Goal: Answer question/provide support: Share knowledge or assist other users

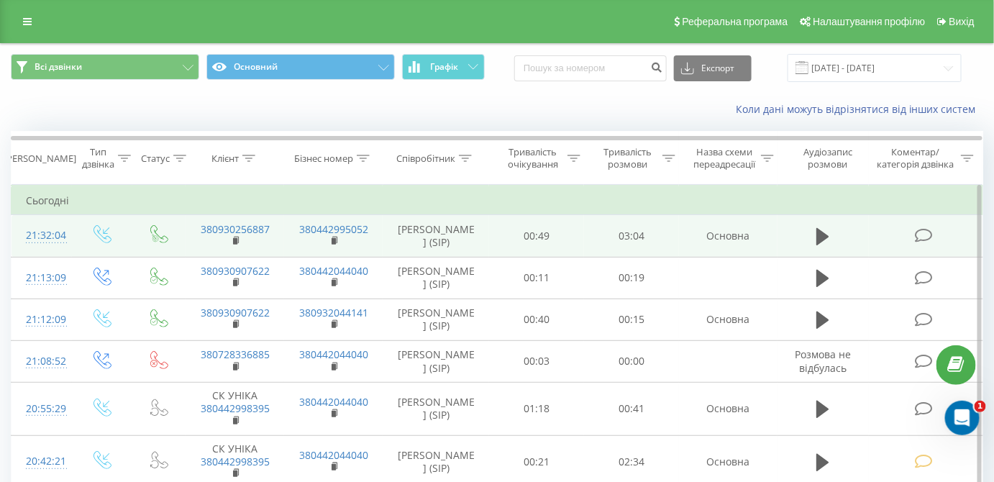
click at [923, 236] on icon at bounding box center [924, 235] width 18 height 15
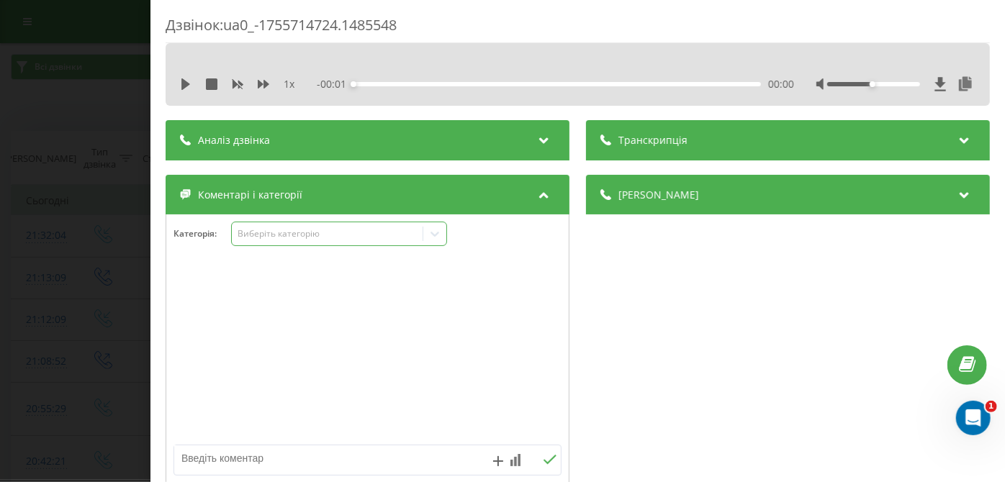
click at [268, 232] on div "Виберіть категорію" at bounding box center [327, 234] width 180 height 12
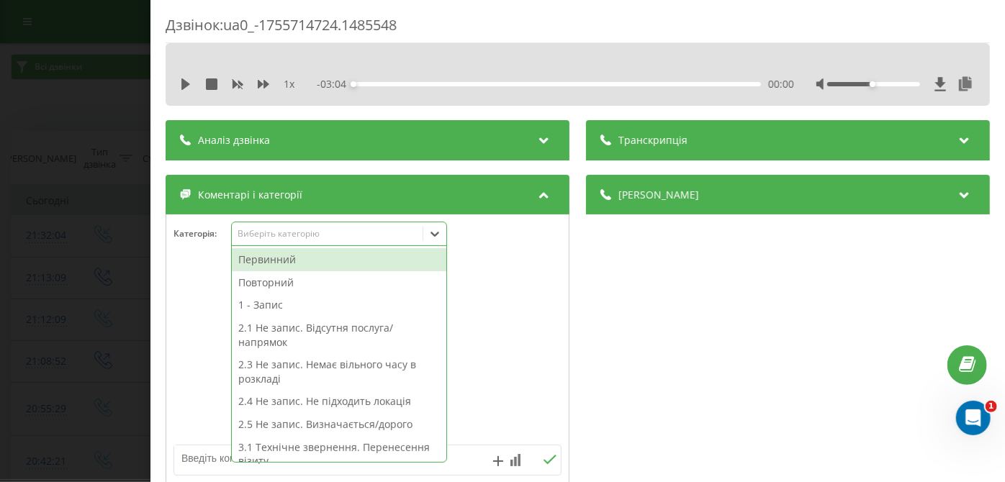
click at [251, 258] on div "Первинний" at bounding box center [339, 259] width 214 height 23
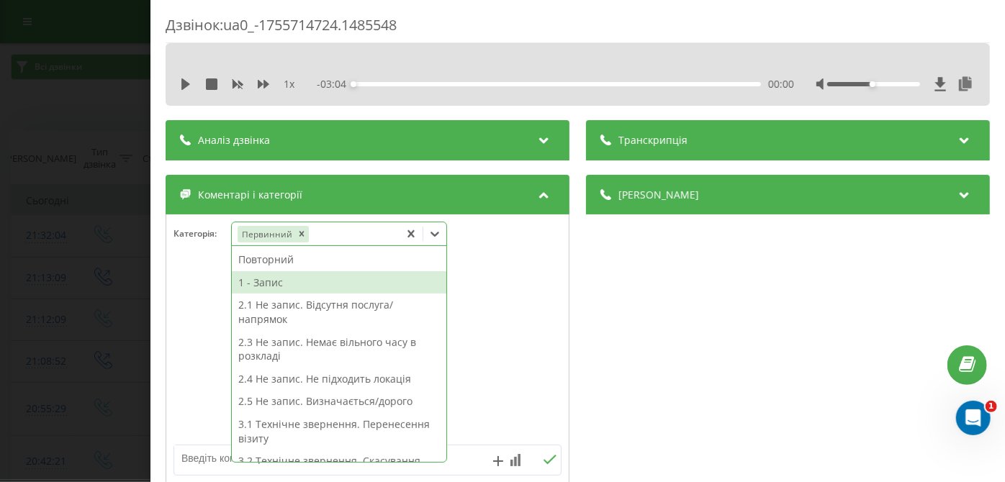
click at [263, 286] on div "1 - Запис" at bounding box center [339, 282] width 214 height 23
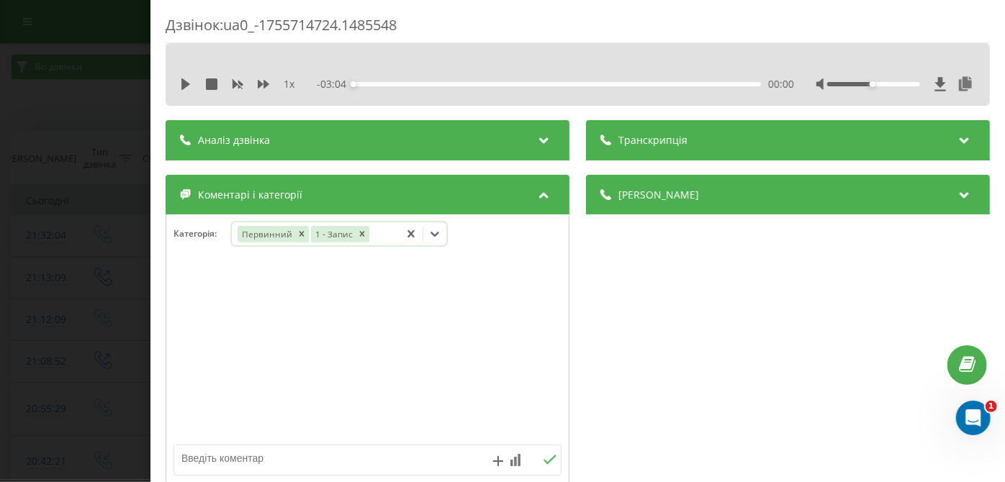
click at [89, 159] on div "Дзвінок : ua0_-1755714724.1485548 1 x - 03:04 00:00 00:00 Транскрипція Для AI-а…" at bounding box center [502, 241] width 1005 height 482
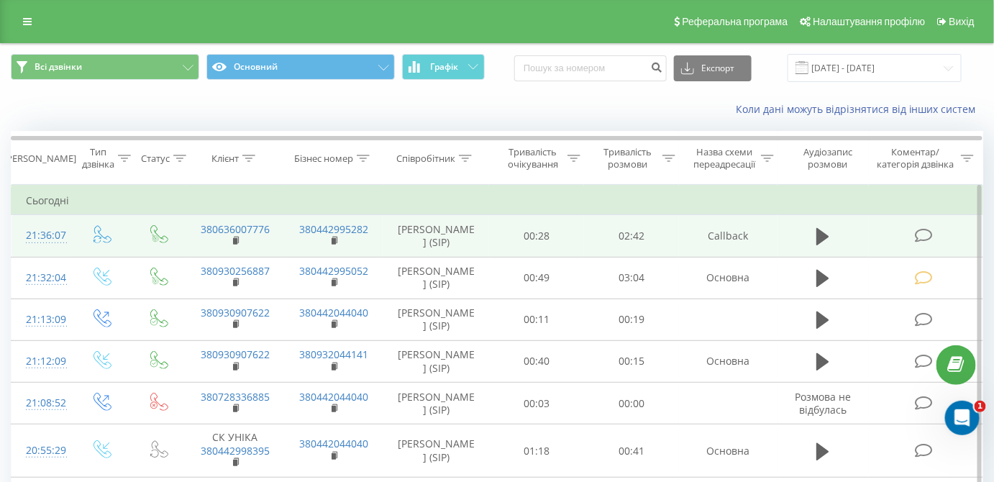
click at [920, 238] on icon at bounding box center [924, 235] width 18 height 15
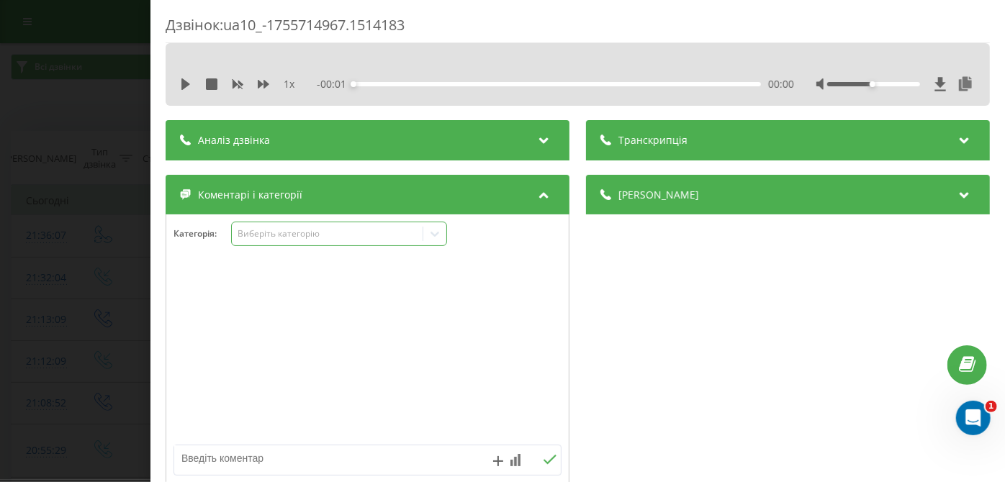
click at [358, 235] on div "Виберіть категорію" at bounding box center [327, 234] width 180 height 12
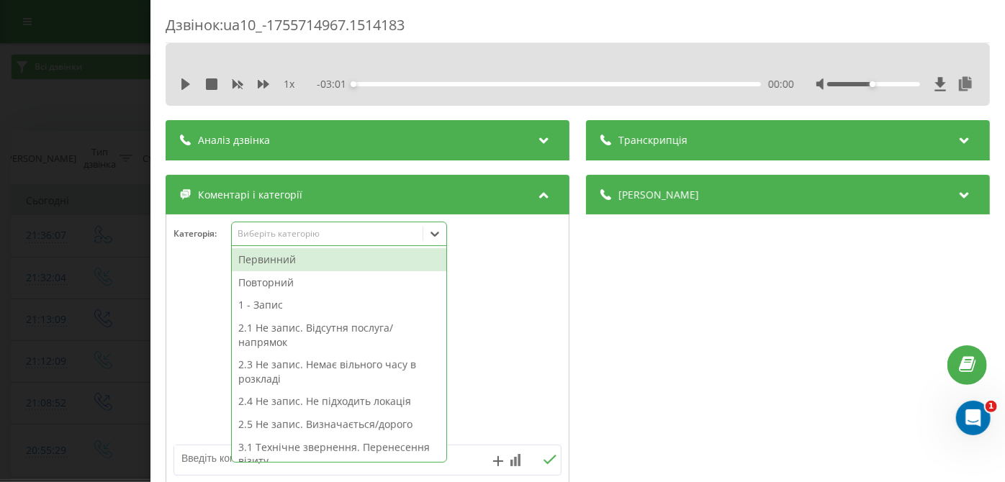
click at [306, 260] on div "Первинний" at bounding box center [339, 259] width 214 height 23
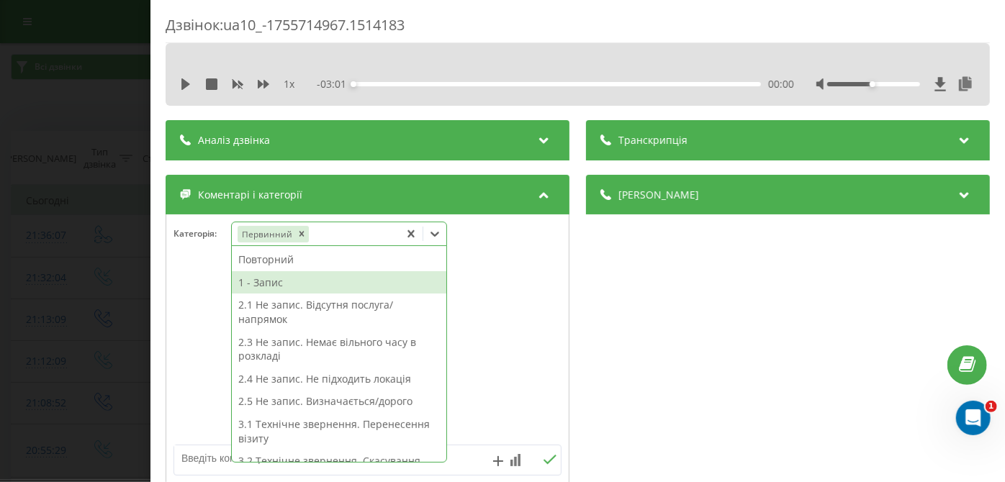
click at [276, 286] on div "1 - Запис" at bounding box center [339, 282] width 214 height 23
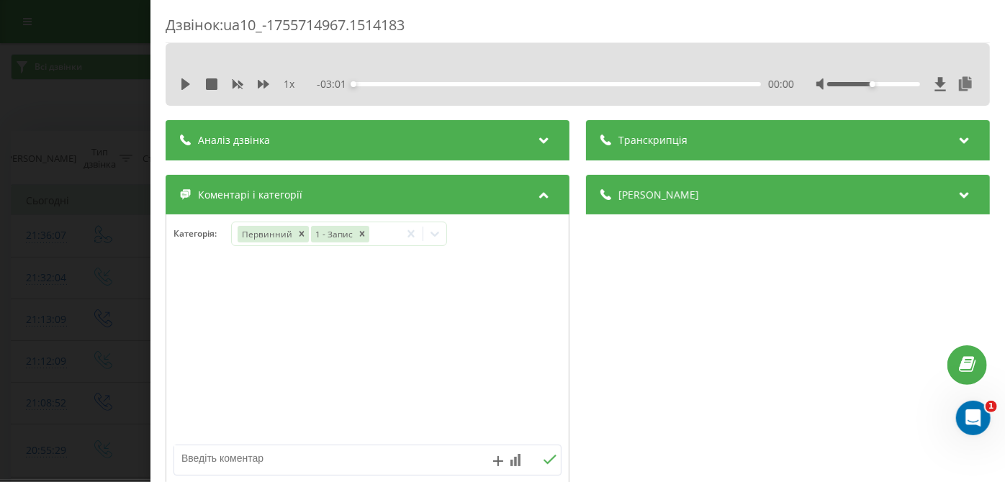
click at [127, 281] on div "Дзвінок : ua10_-1755714967.1514183 1 x - 03:01 00:00 00:00 Транскрипція Для AI-…" at bounding box center [502, 241] width 1005 height 482
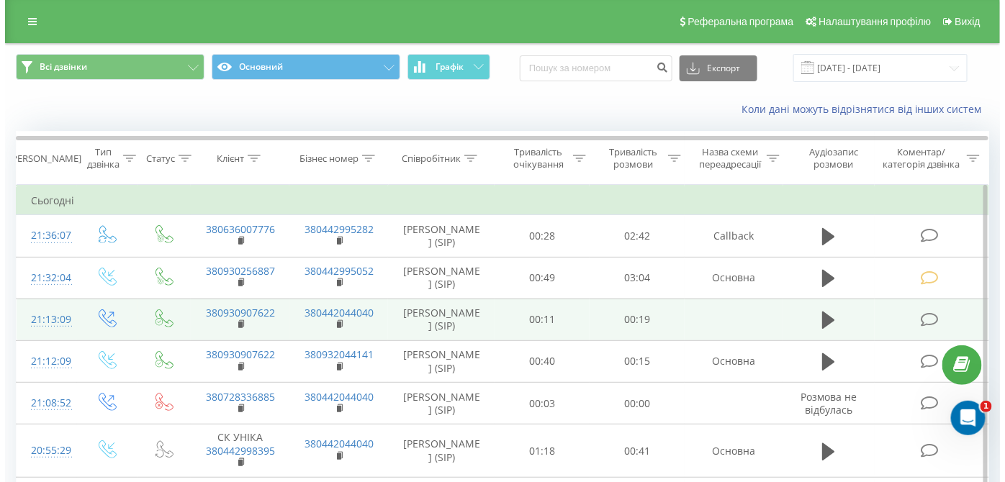
scroll to position [176, 0]
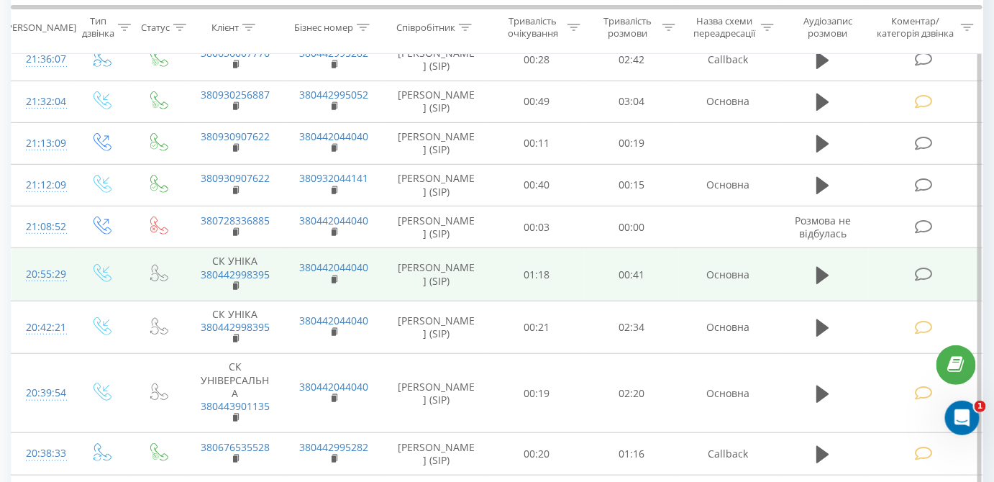
click at [915, 278] on td at bounding box center [926, 274] width 114 height 53
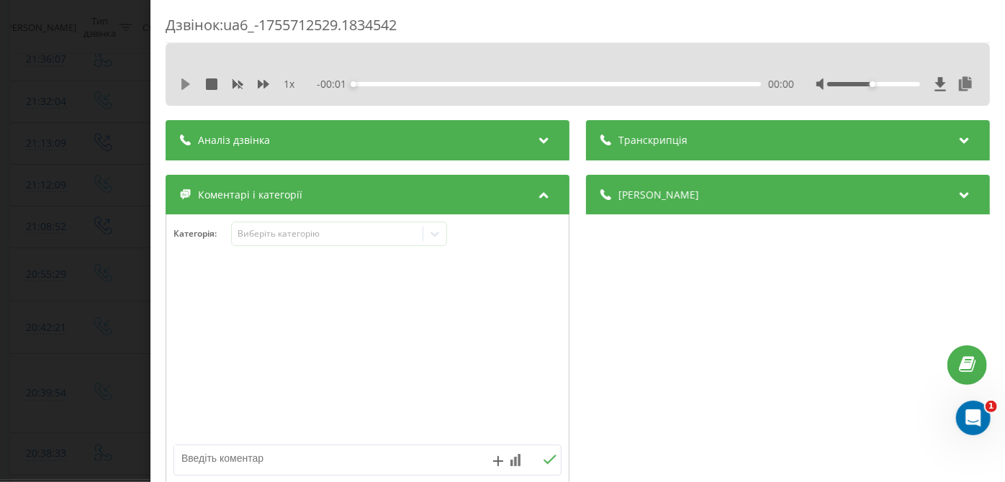
click at [184, 83] on icon at bounding box center [185, 84] width 9 height 12
click at [662, 85] on div "00:00" at bounding box center [557, 84] width 407 height 4
click at [617, 82] on div "00:34" at bounding box center [557, 84] width 407 height 4
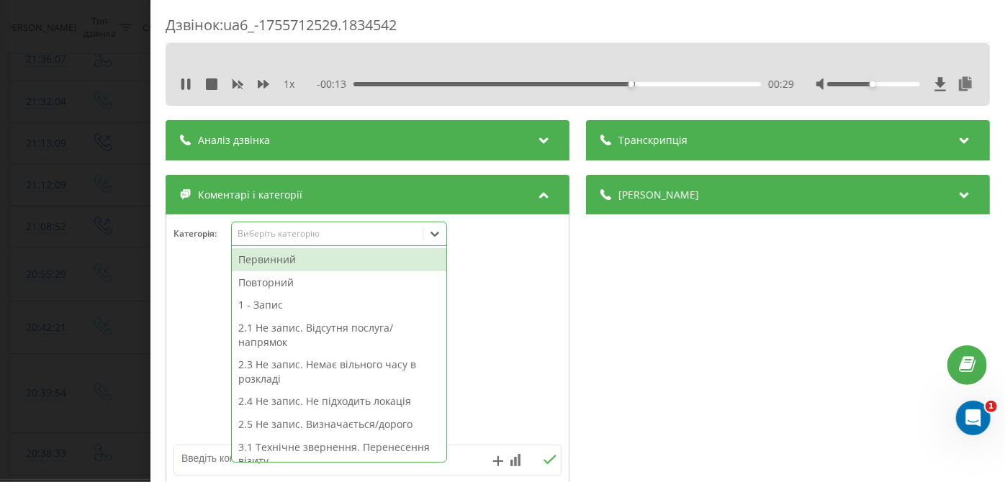
click at [349, 245] on div "Виберіть категорію" at bounding box center [339, 234] width 216 height 24
click at [317, 328] on div "2.1 Не запис. Відсутня послуга/напрямок" at bounding box center [339, 335] width 214 height 37
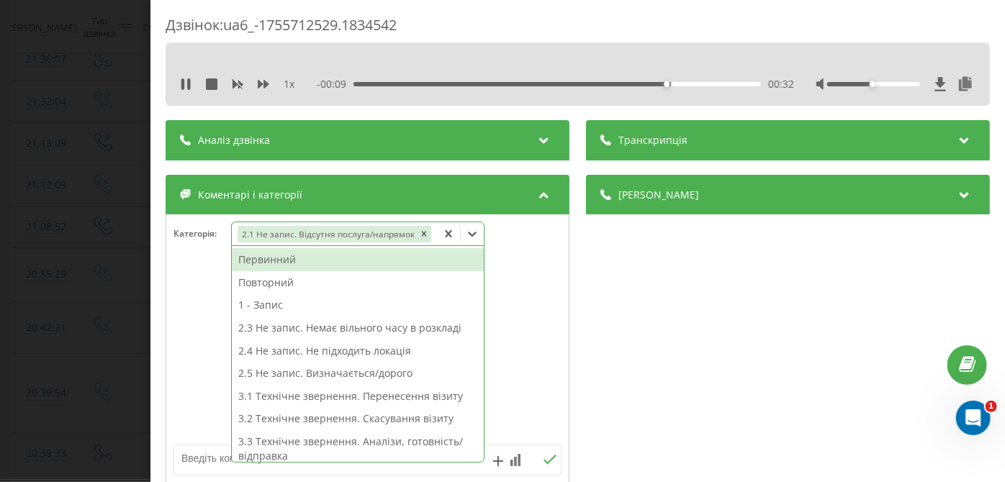
click at [67, 207] on div "Дзвінок : ua6_-1755712529.1834542 1 x - 00:09 00:32 00:32 Транскрипція Для AI-а…" at bounding box center [502, 241] width 1005 height 482
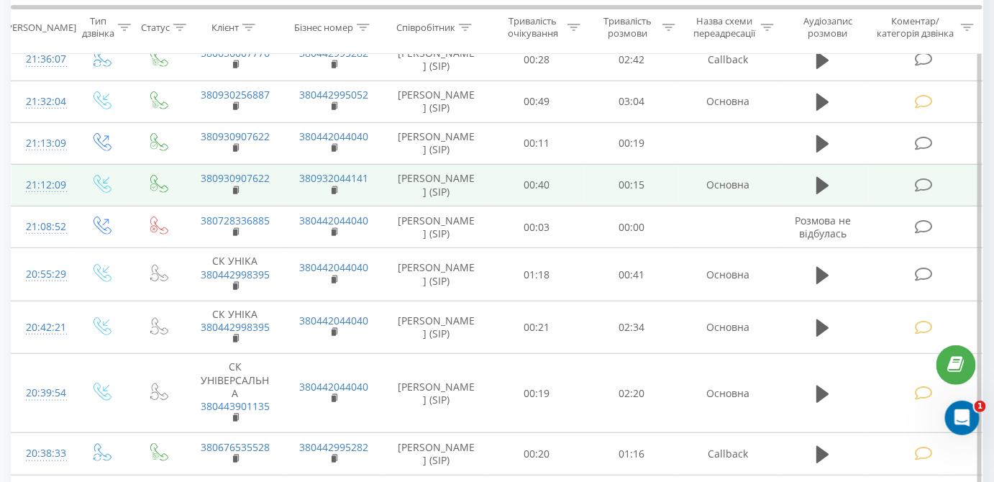
click at [927, 178] on icon at bounding box center [924, 185] width 18 height 15
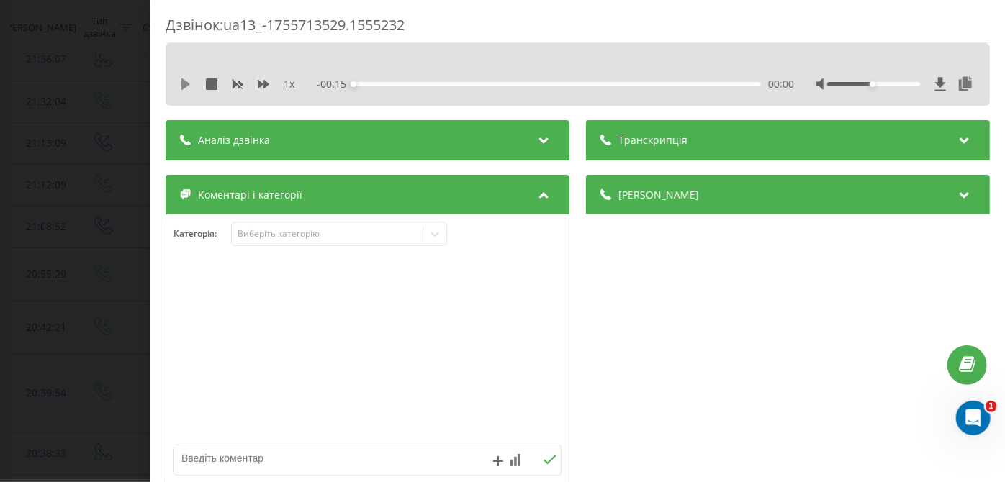
click at [186, 83] on icon at bounding box center [185, 84] width 9 height 12
click at [645, 83] on div "00:11" at bounding box center [557, 84] width 407 height 4
click at [587, 83] on div "00:09" at bounding box center [557, 84] width 407 height 4
click at [439, 85] on div "00:03" at bounding box center [557, 84] width 407 height 4
click at [291, 461] on textarea at bounding box center [328, 458] width 309 height 26
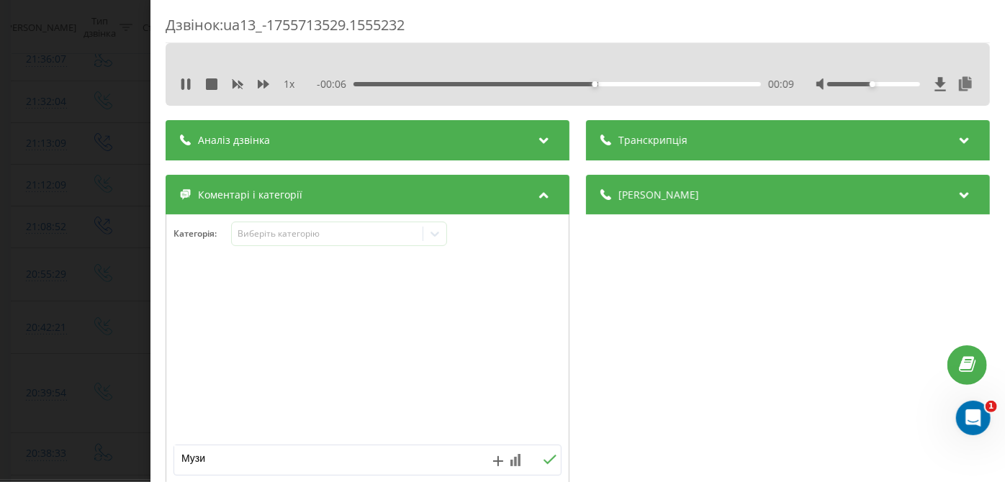
type textarea "Музик"
click at [30, 269] on div "Дзвінок : ua13_-1755713529.1555232 1 x - 00:04 00:11 00:11 Транскрипція Для AI-…" at bounding box center [502, 241] width 1005 height 482
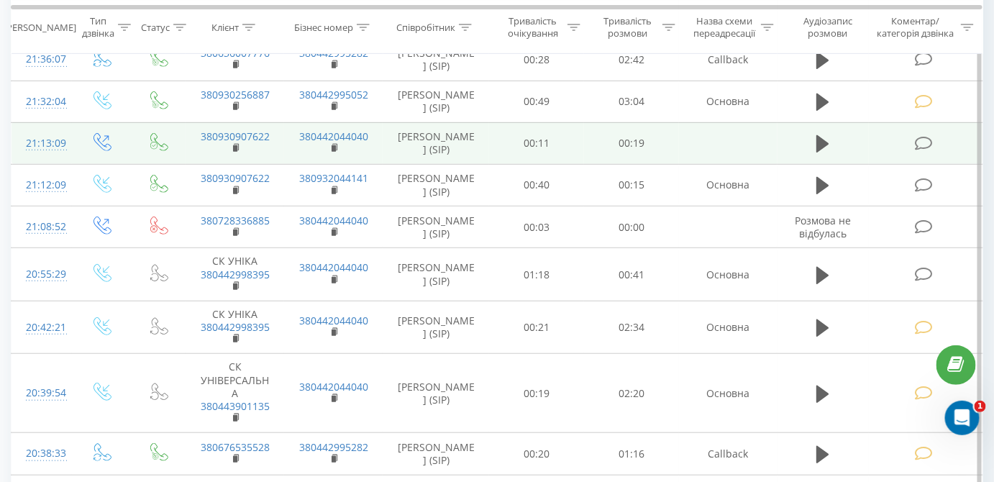
click at [928, 138] on icon at bounding box center [924, 143] width 18 height 15
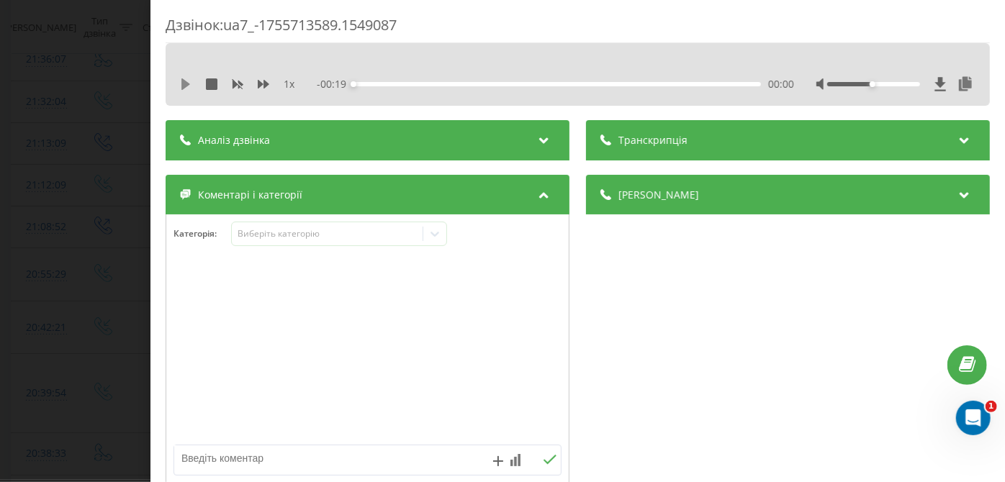
click at [189, 82] on icon at bounding box center [186, 84] width 12 height 12
click at [893, 82] on div at bounding box center [873, 84] width 93 height 4
click at [599, 83] on div "00:02" at bounding box center [557, 84] width 407 height 4
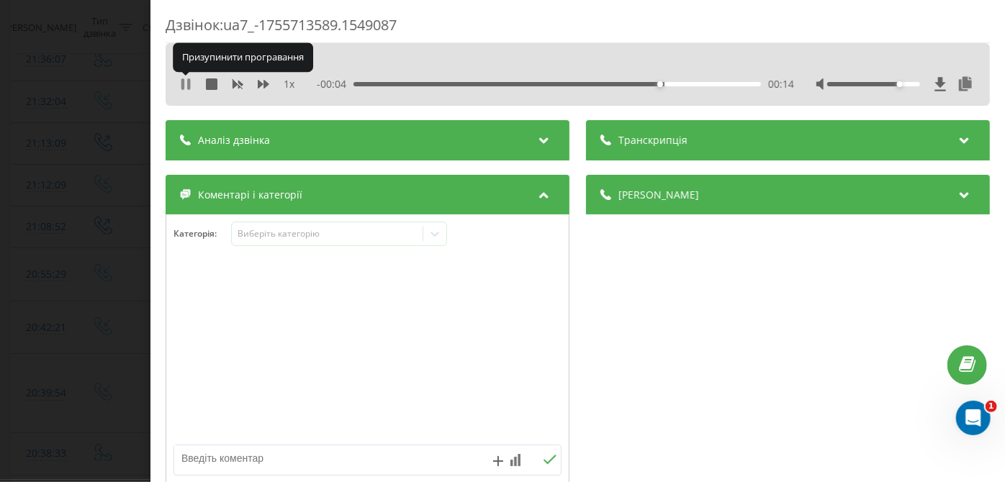
click at [190, 86] on icon at bounding box center [188, 84] width 3 height 12
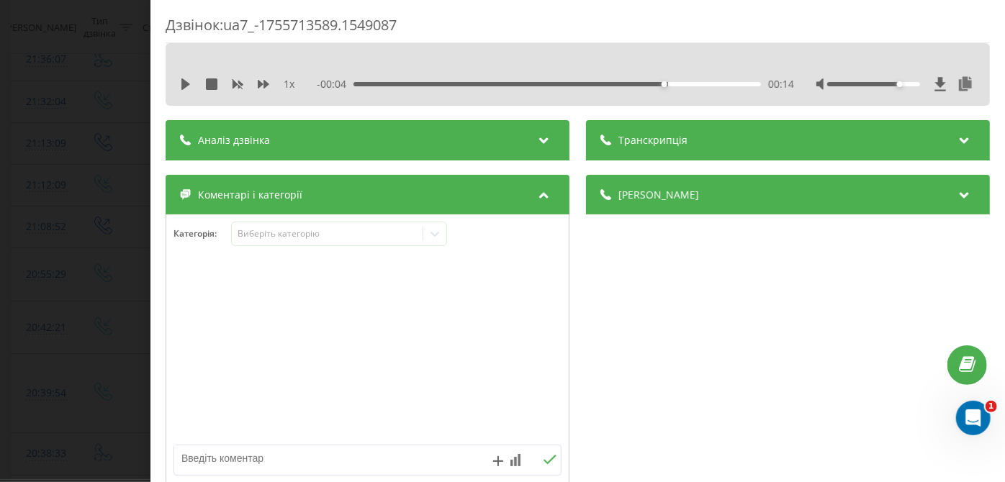
click at [515, 84] on div "00:14" at bounding box center [557, 84] width 407 height 4
click at [177, 82] on div "1 x - 00:11 00:07 00:07" at bounding box center [577, 84] width 802 height 22
click at [181, 82] on icon at bounding box center [186, 84] width 12 height 12
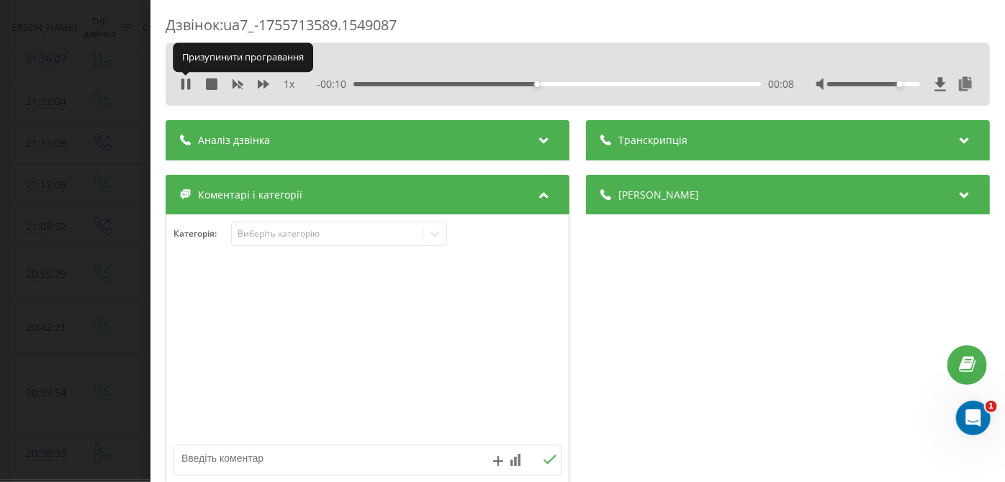
click at [181, 82] on icon at bounding box center [186, 84] width 12 height 12
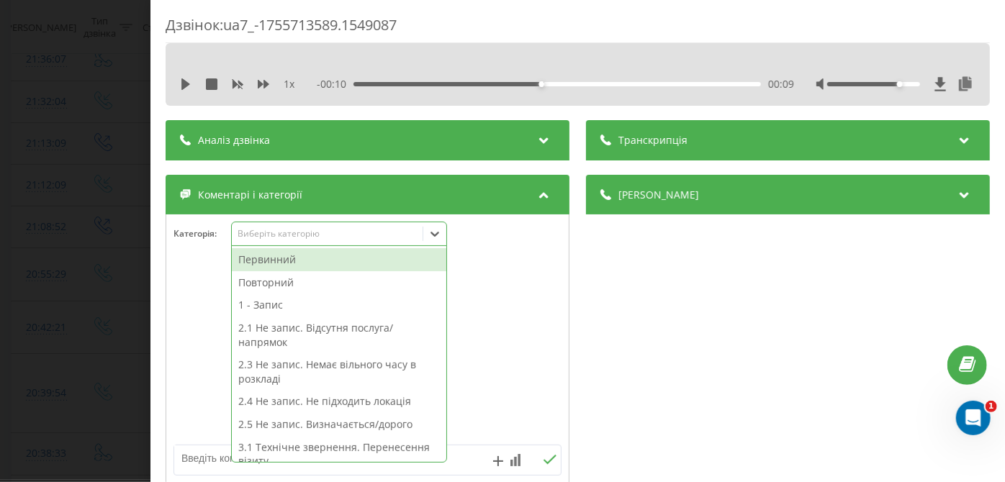
click at [312, 235] on div "Виберіть категорію" at bounding box center [327, 234] width 180 height 12
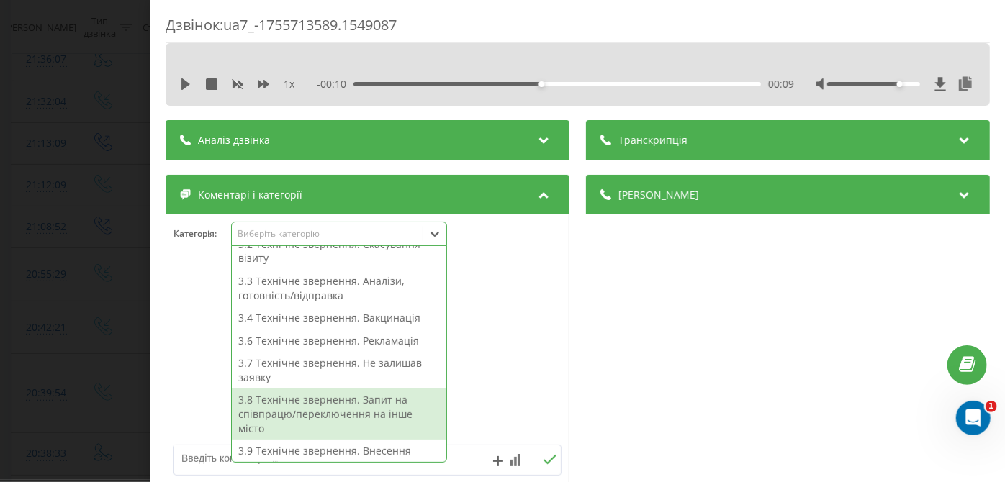
scroll to position [237, 0]
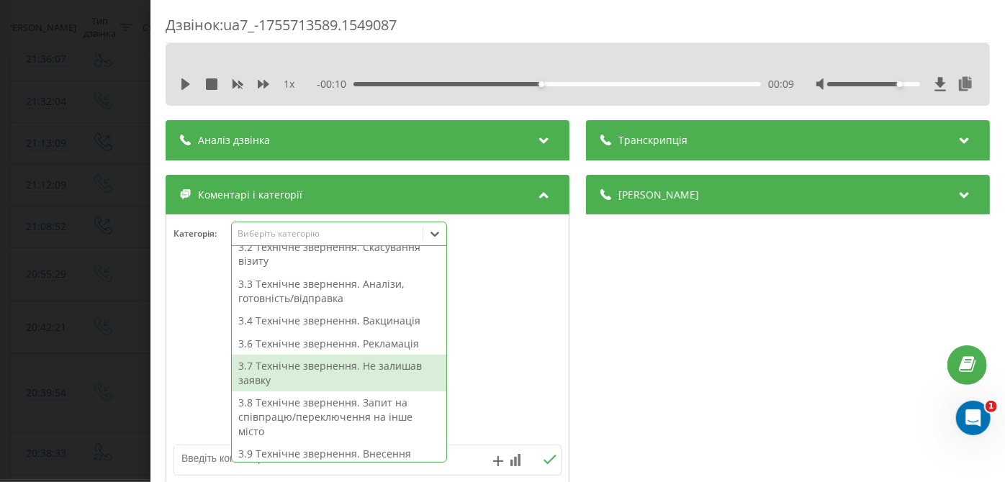
click at [319, 363] on div "3.7 Технічне звернення. Не залишав заявку" at bounding box center [339, 373] width 214 height 37
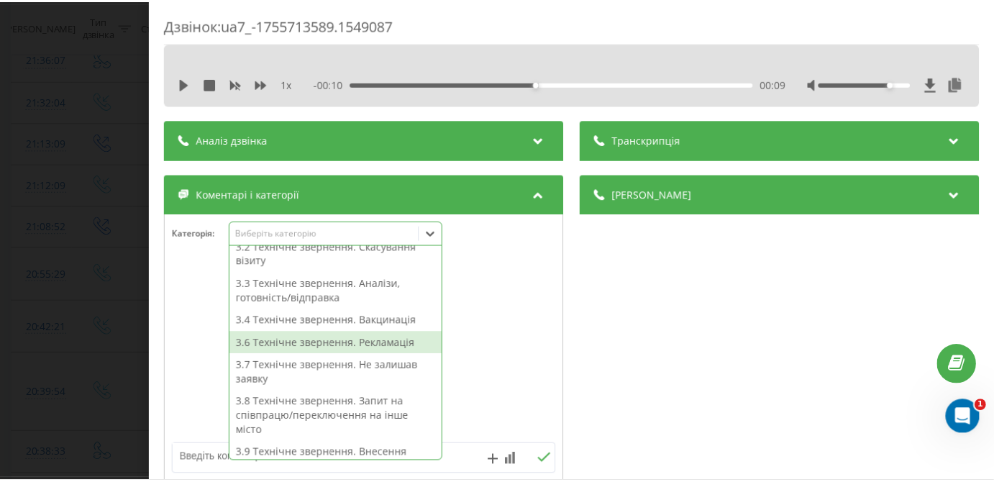
scroll to position [194, 0]
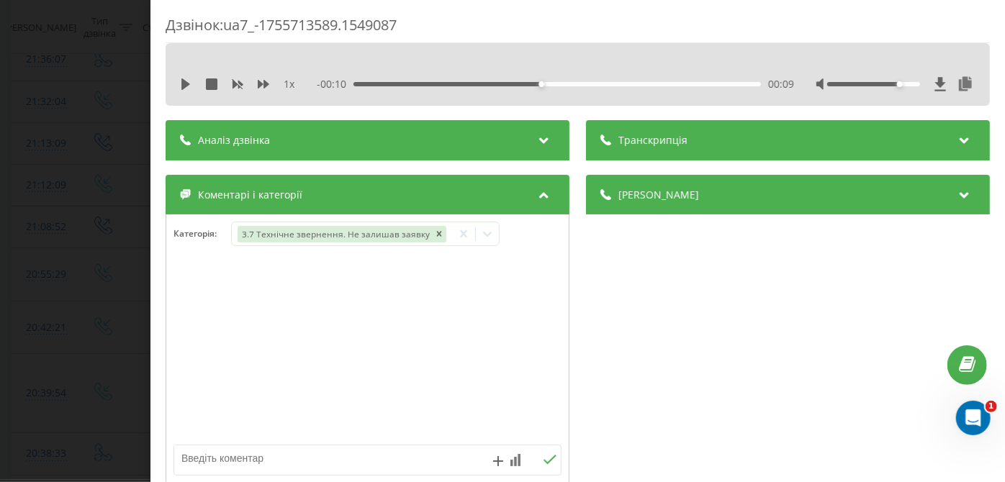
click at [47, 253] on div "Дзвінок : ua7_-1755713589.1549087 1 x - 00:10 00:09 00:09 Транскрипція Для AI-а…" at bounding box center [502, 241] width 1005 height 482
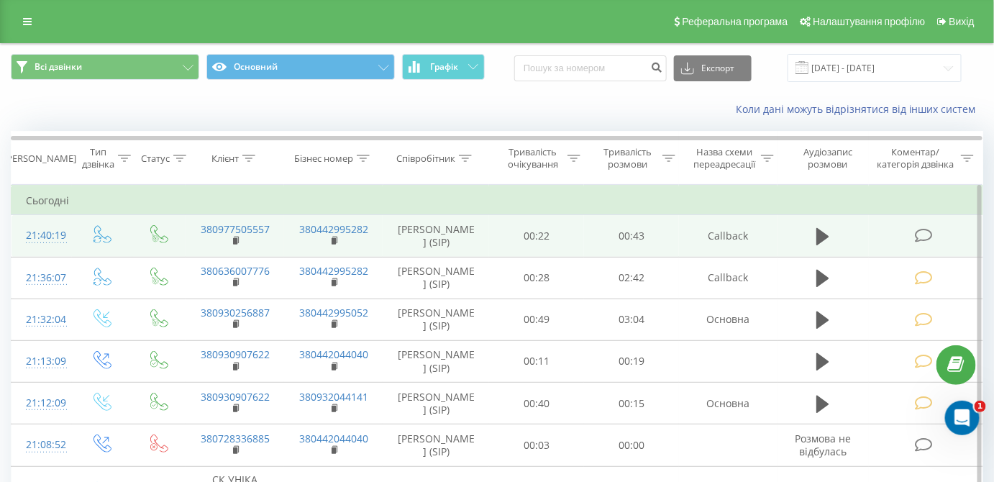
click at [924, 235] on icon at bounding box center [924, 235] width 18 height 15
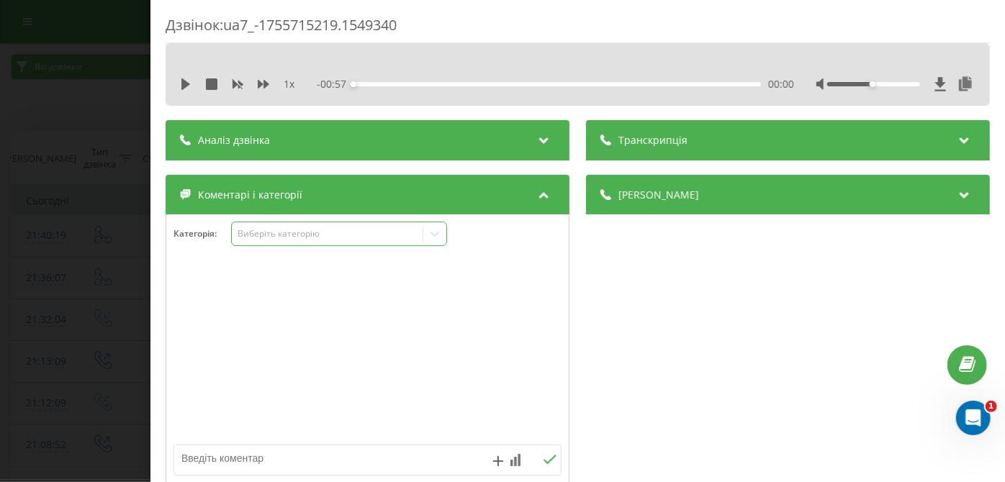
click at [270, 230] on div "Виберіть категорію" at bounding box center [327, 234] width 180 height 12
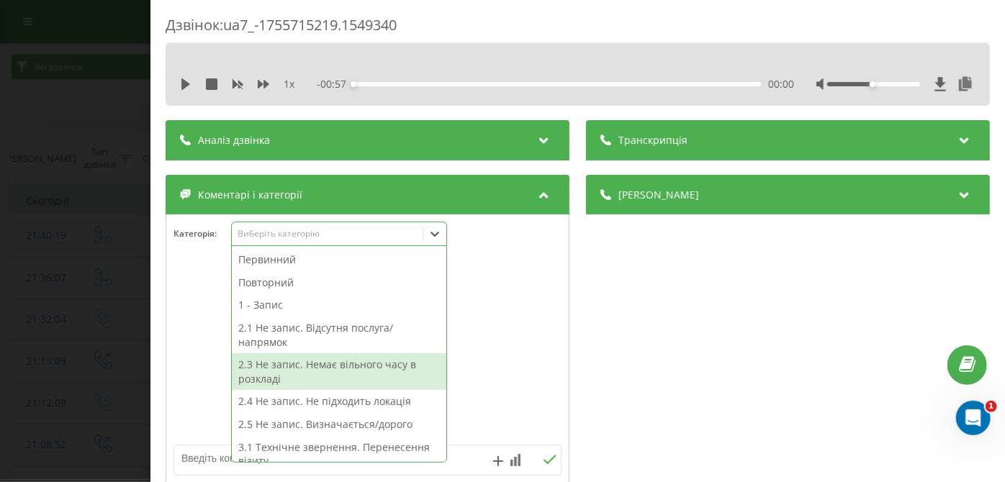
scroll to position [366, 0]
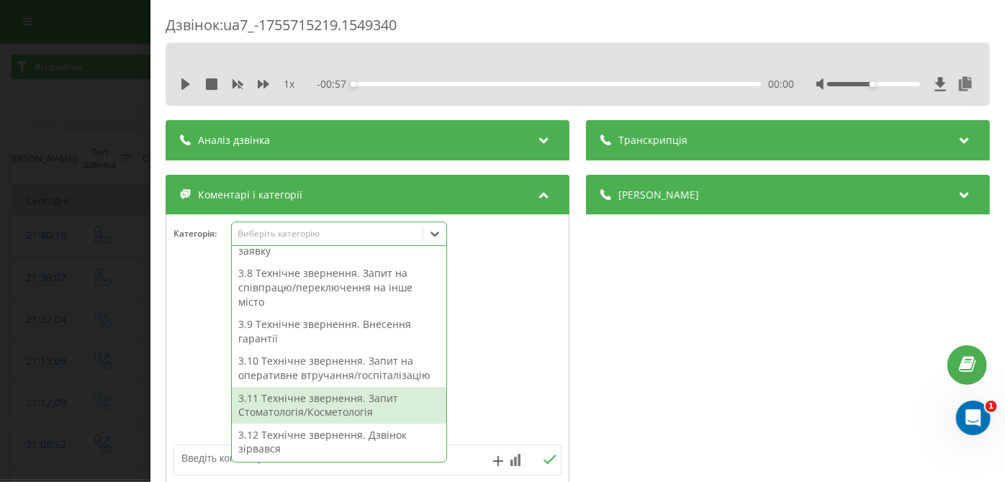
click at [279, 397] on div "3.11 Технічне звернення. Запит Стоматологія/Косметологія" at bounding box center [339, 405] width 214 height 37
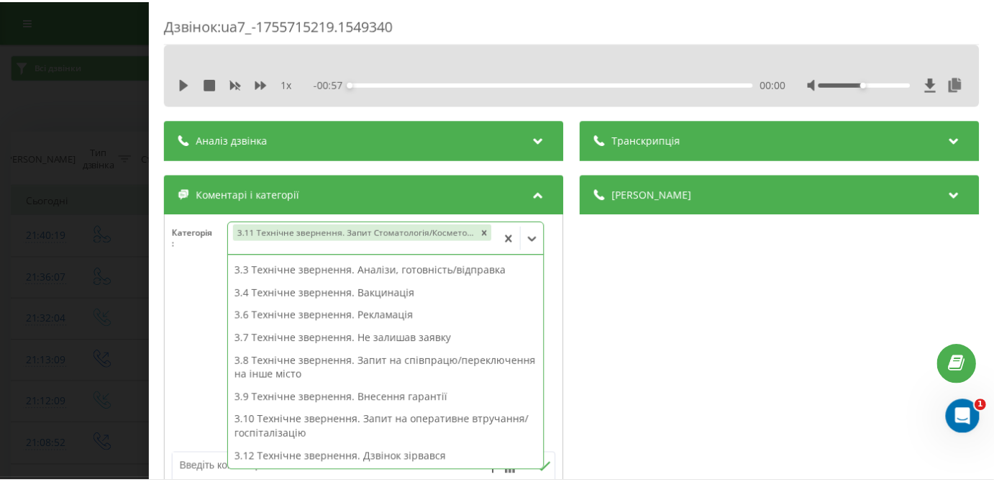
scroll to position [203, 0]
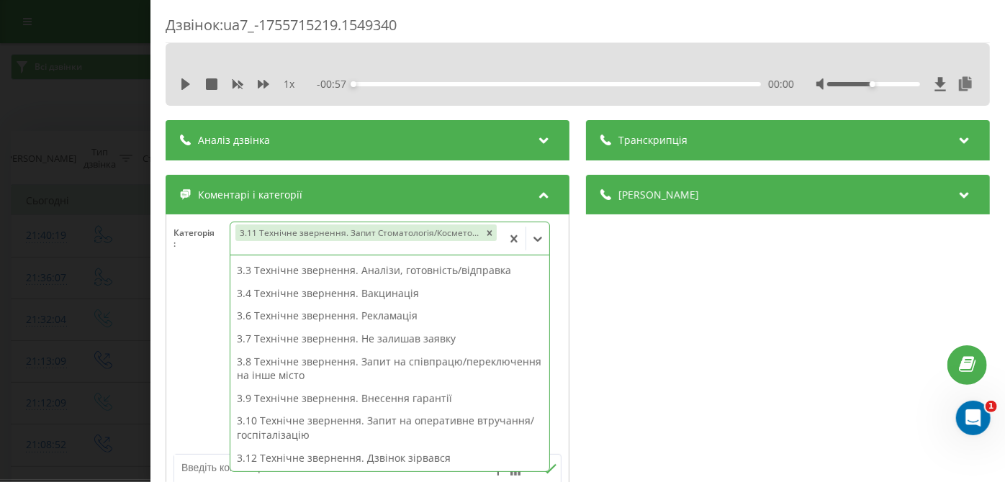
click at [88, 320] on div "Дзвінок : ua7_-1755715219.1549340 1 x - 00:57 00:00 00:00 Транскрипція Для AI-а…" at bounding box center [502, 241] width 1005 height 482
